Goal: Transaction & Acquisition: Download file/media

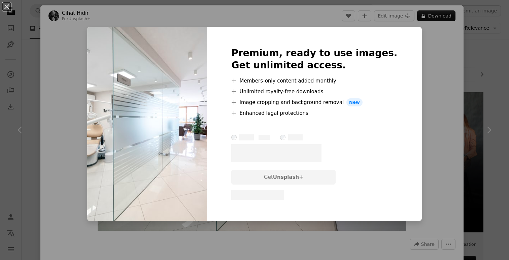
scroll to position [53, 0]
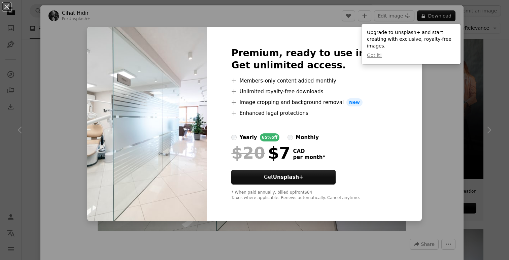
click at [433, 90] on div "An X shape Premium, ready to use images. Get unlimited access. A plus sign Memb…" at bounding box center [254, 130] width 509 height 260
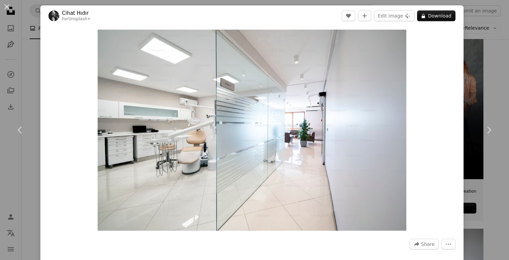
click at [487, 193] on div "An X shape Chevron left Chevron right Cihat Hıdır For Unsplash+ A heart A plus …" at bounding box center [254, 130] width 509 height 260
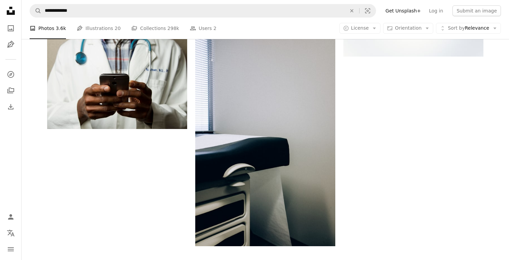
scroll to position [896, 0]
